Goal: Information Seeking & Learning: Learn about a topic

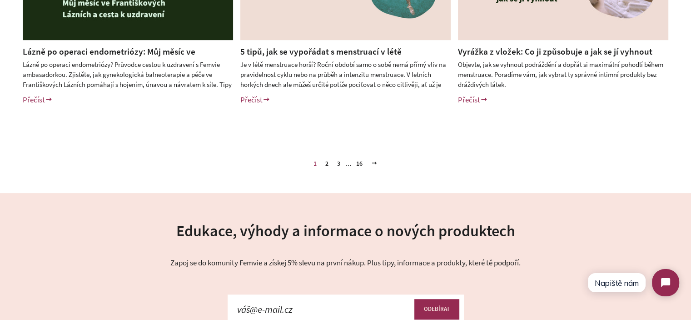
scroll to position [500, 0]
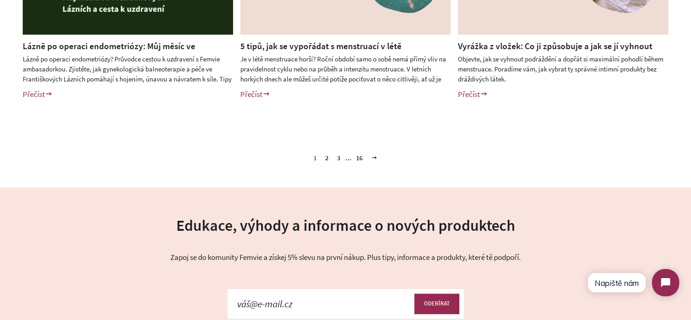
click at [325, 159] on link "2" at bounding box center [327, 158] width 10 height 14
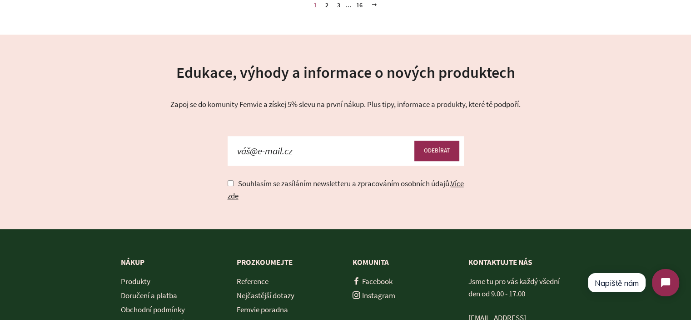
scroll to position [682, 0]
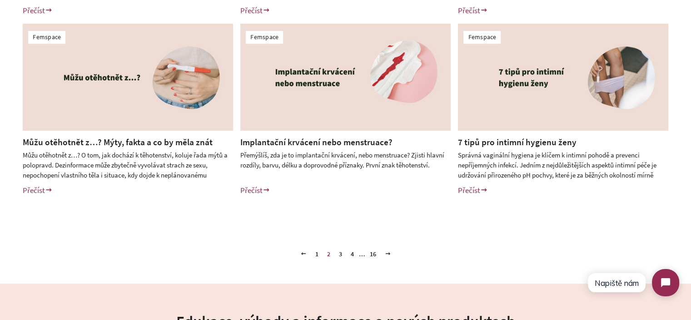
scroll to position [409, 0]
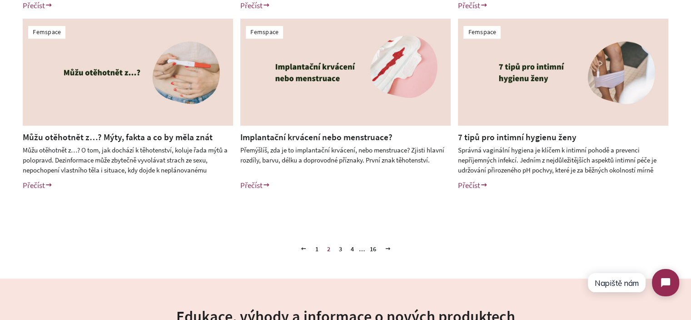
click at [0, 162] on div "Femspace Jak posunout menstruaci kvůli dovolené a je to vůbec bezpečné? Přečíst…" at bounding box center [345, 15] width 691 height 398
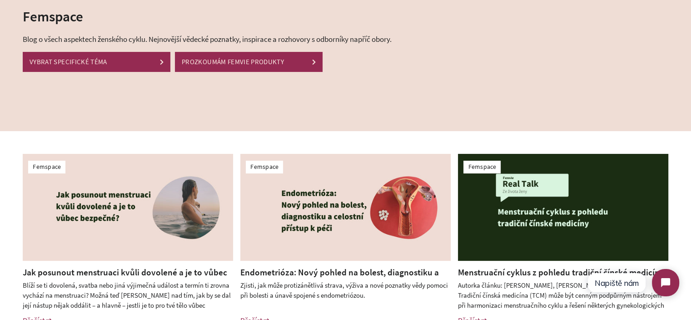
scroll to position [91, 0]
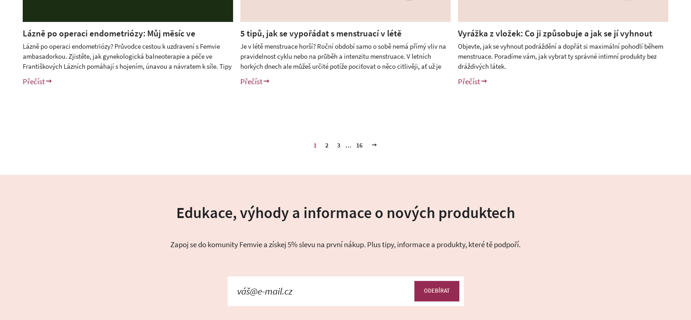
scroll to position [500, 0]
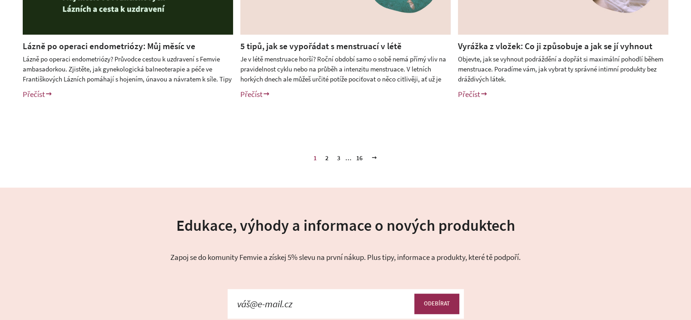
click at [485, 47] on link "Vyrážka z vložek: Co ji způsobuje a jak se jí vyhnout" at bounding box center [555, 45] width 195 height 11
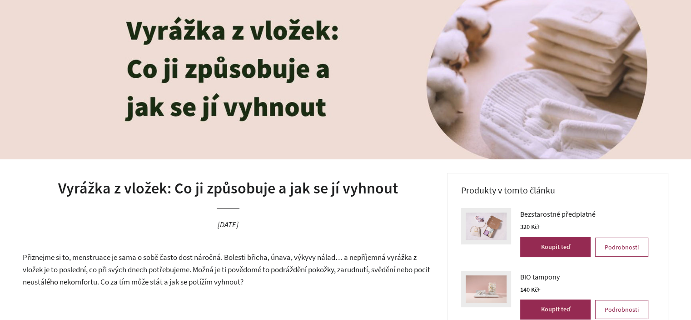
scroll to position [182, 0]
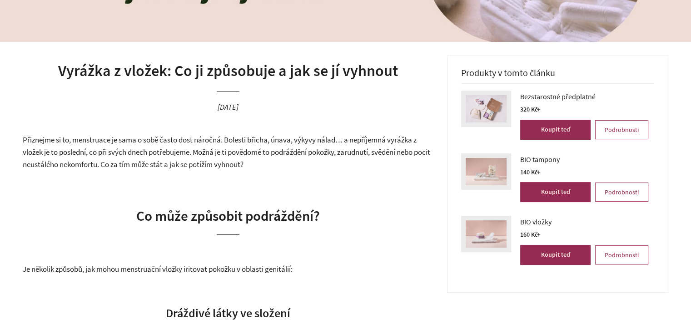
click at [315, 76] on h1 "Vyrážka z vložek: Co ji způsobuje a jak se jí vyhnout" at bounding box center [228, 71] width 411 height 22
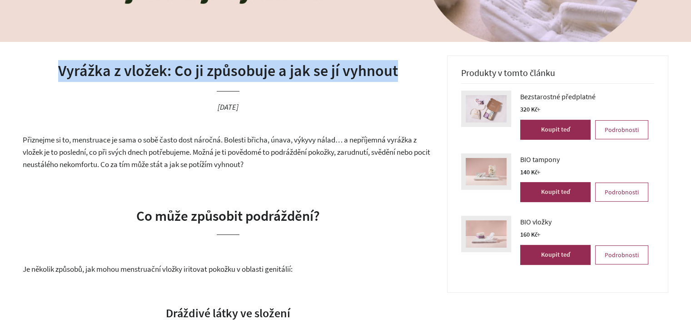
click at [315, 76] on h1 "Vyrážka z vložek: Co ji způsobuje a jak se jí vyhnout" at bounding box center [228, 71] width 411 height 22
click at [372, 76] on h1 "Vyrážka z vložek: Co ji způsobuje a jak se jí vyhnout" at bounding box center [228, 71] width 411 height 22
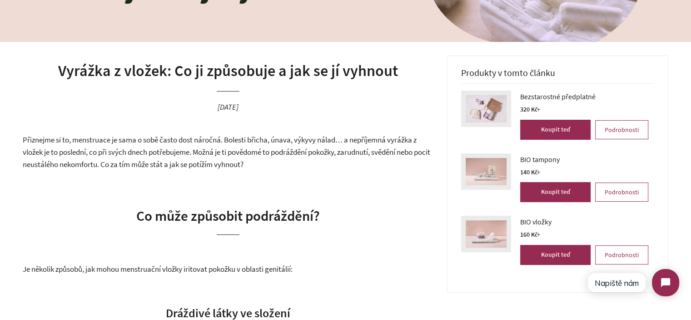
click at [247, 159] on p "Přiznejme si to, menstruace je sama o sobě často dost náročná. Bolesti břicha, …" at bounding box center [228, 152] width 411 height 36
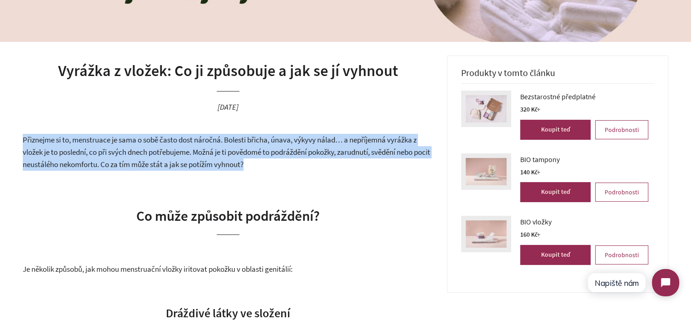
click at [247, 159] on p "Přiznejme si to, menstruace je sama o sobě často dost náročná. Bolesti břicha, …" at bounding box center [228, 152] width 411 height 36
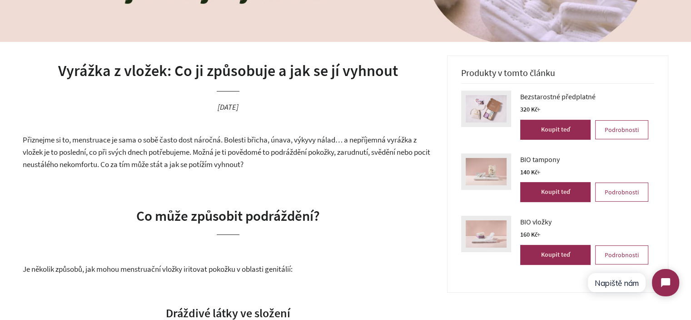
click at [261, 215] on span "Co může způsobit podráždění?" at bounding box center [228, 215] width 184 height 18
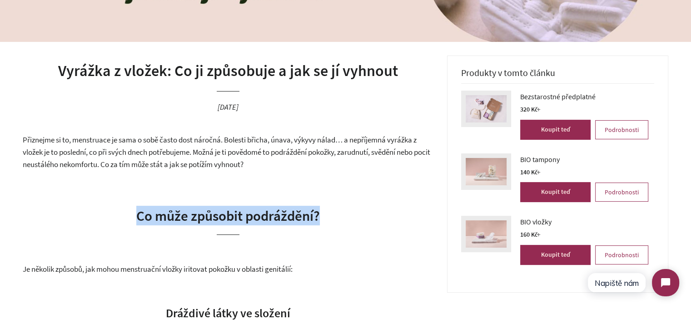
click at [261, 215] on span "Co může způsobit podráždění?" at bounding box center [228, 215] width 184 height 18
click at [319, 215] on span "Co může způsobit podráždění?" at bounding box center [228, 215] width 184 height 18
drag, startPoint x: 320, startPoint y: 215, endPoint x: 133, endPoint y: 216, distance: 187.3
click at [133, 216] on h2 "Co může způsobit podráždění?" at bounding box center [228, 219] width 411 height 29
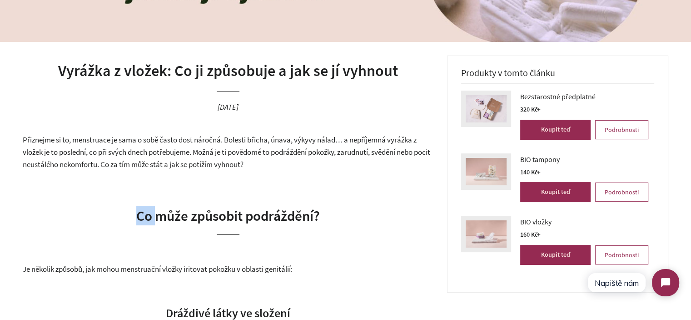
click at [133, 216] on h2 "Co může způsobit podráždění?" at bounding box center [228, 219] width 411 height 29
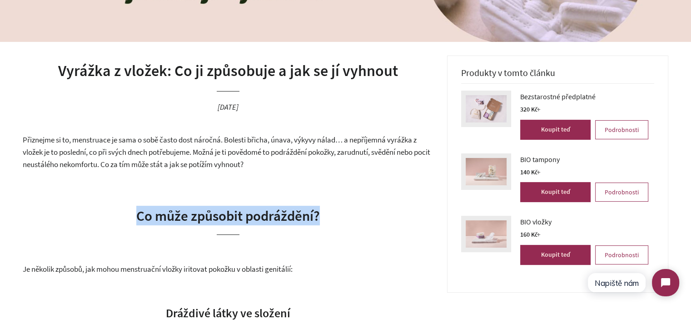
click at [211, 218] on span "Co může způsobit podráždění?" at bounding box center [228, 215] width 184 height 18
